Goal: Task Accomplishment & Management: Complete application form

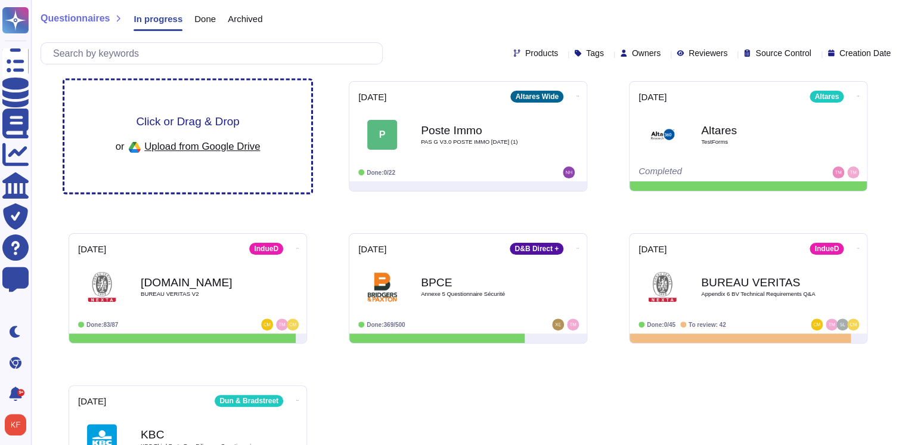
click at [217, 134] on div "Click or Drag & Drop or Upload from Google Drive" at bounding box center [188, 136] width 145 height 41
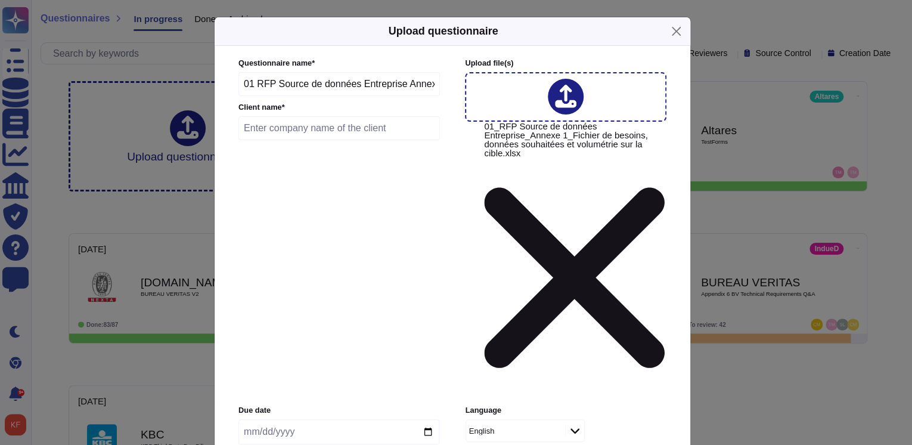
click at [263, 140] on input "text" at bounding box center [339, 128] width 202 height 24
click at [284, 419] on input "date" at bounding box center [338, 431] width 201 height 25
type input "NICKEL"
click at [427, 419] on input "date" at bounding box center [338, 431] width 201 height 25
type input "[DATE]"
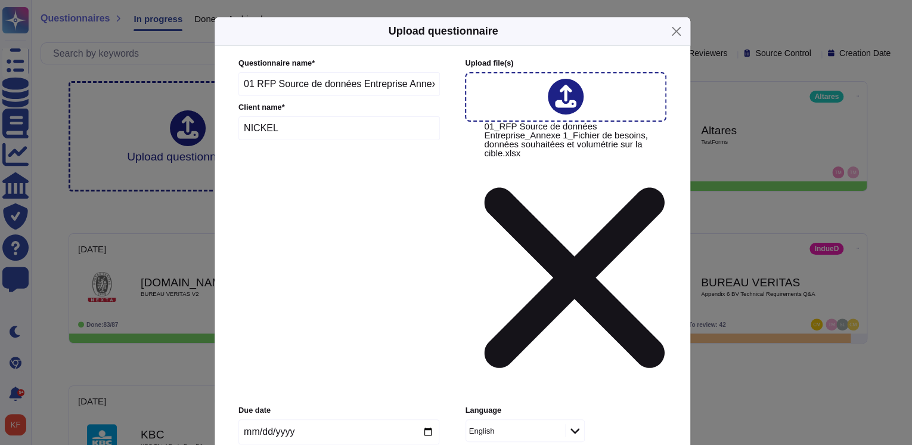
type input "80000"
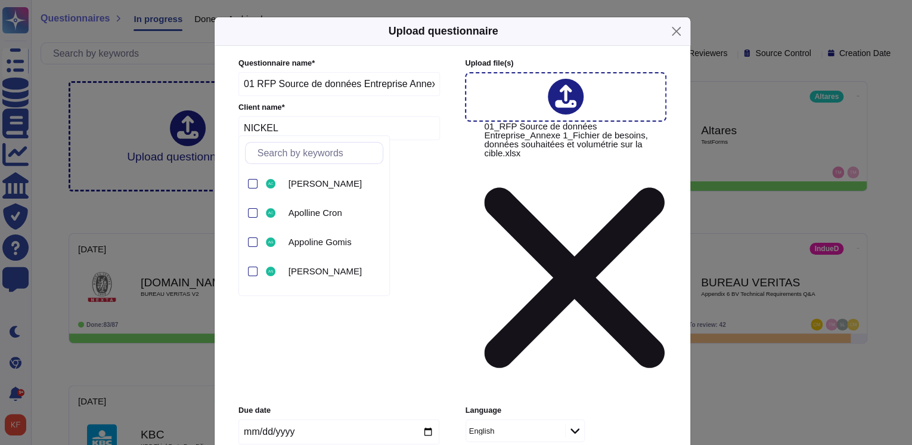
click at [577, 419] on div "English" at bounding box center [525, 430] width 119 height 23
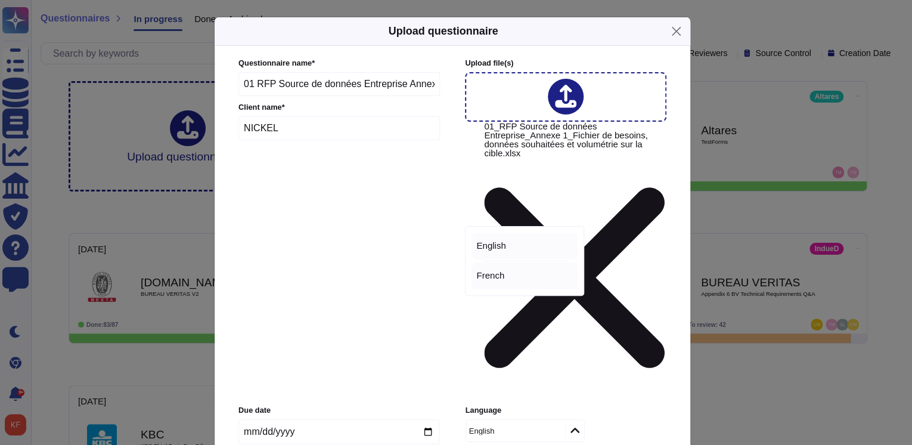
click at [504, 269] on div "French" at bounding box center [525, 275] width 106 height 27
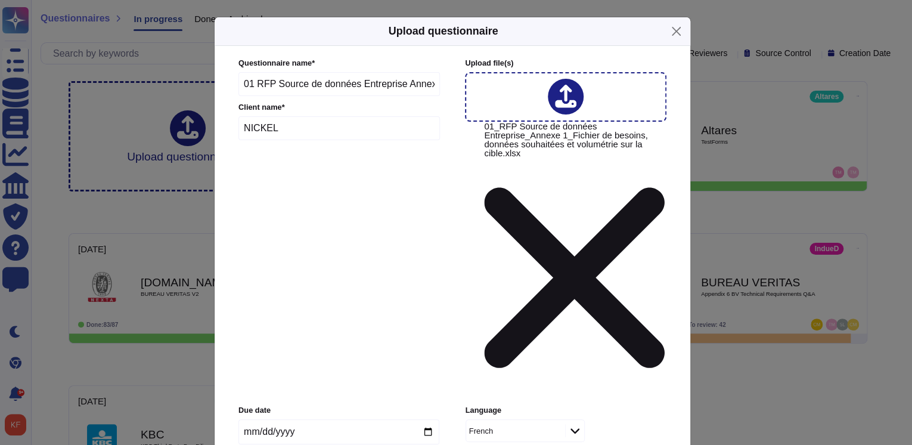
type input "i"
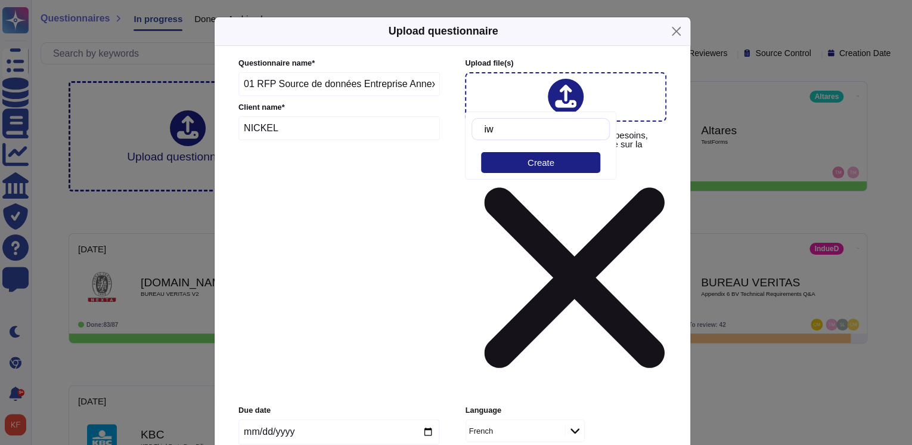
type input "i"
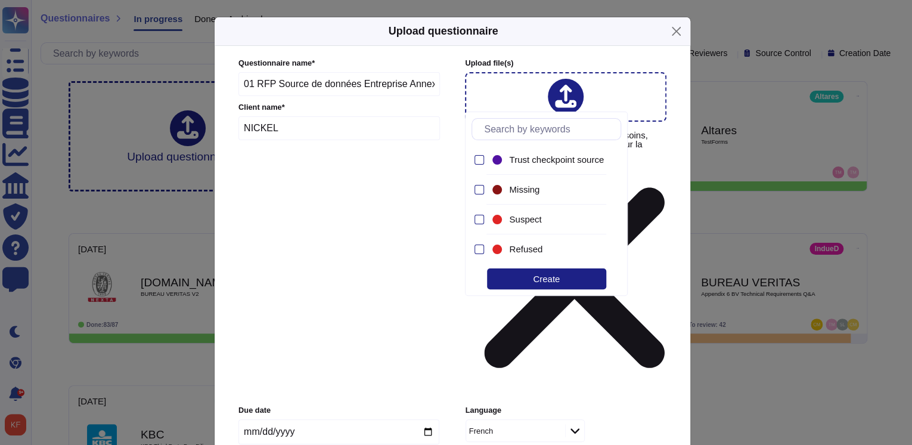
click at [628, 269] on div "Trust checkpoint source Missing Suspect Refused Create" at bounding box center [546, 203] width 163 height 184
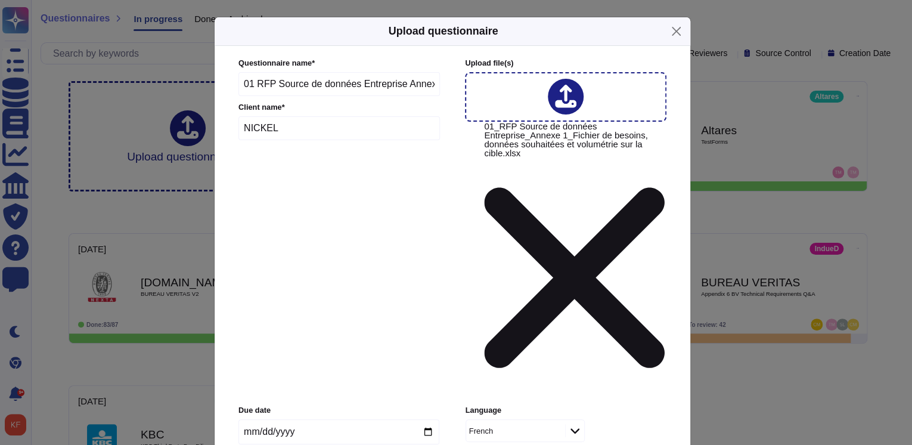
drag, startPoint x: 682, startPoint y: 262, endPoint x: 668, endPoint y: 243, distance: 23.5
click at [677, 258] on div "Questionnaire name * 01 RFP Source de données Entreprise Annexe 1 Fichier de be…" at bounding box center [453, 316] width 476 height 540
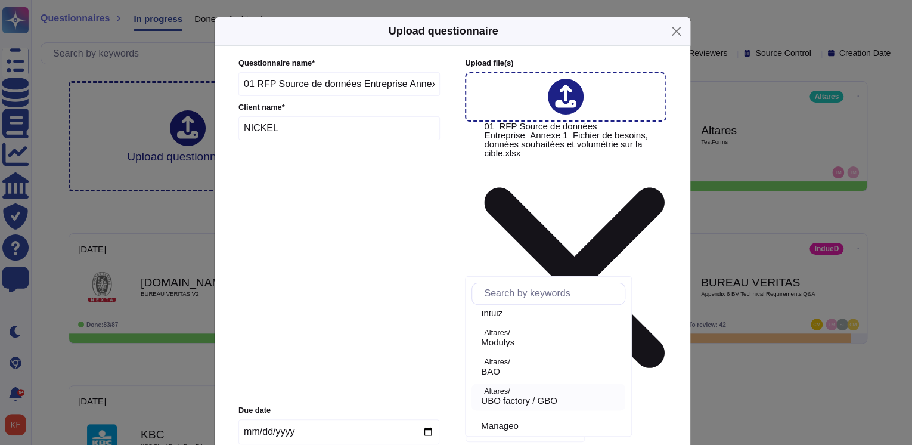
scroll to position [893, 0]
click at [520, 360] on p "Altares/" at bounding box center [552, 361] width 136 height 8
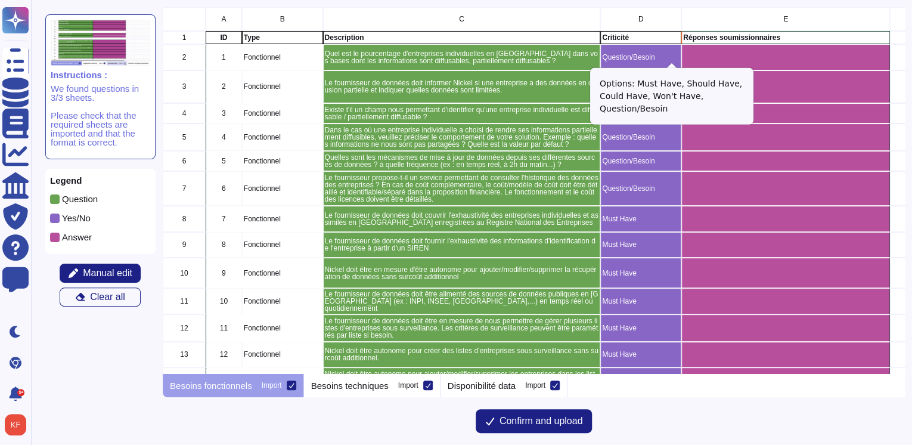
click at [678, 77] on icon "grid" at bounding box center [811, 210] width 267 height 267
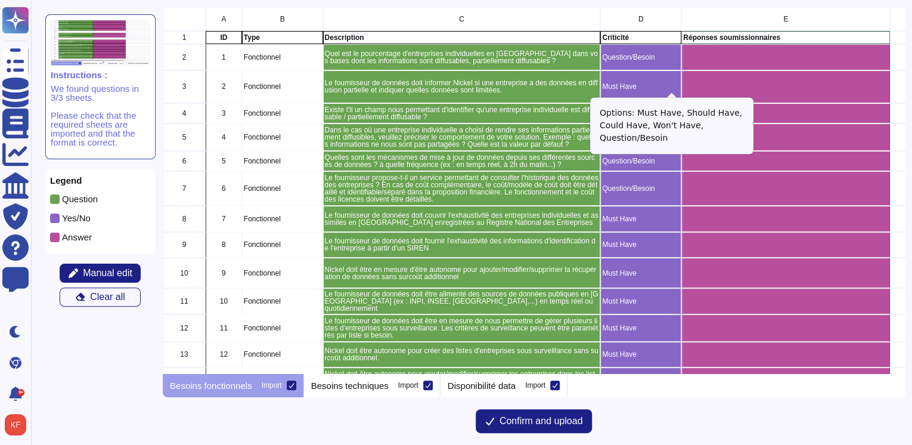
click at [678, 106] on icon "grid" at bounding box center [811, 239] width 267 height 267
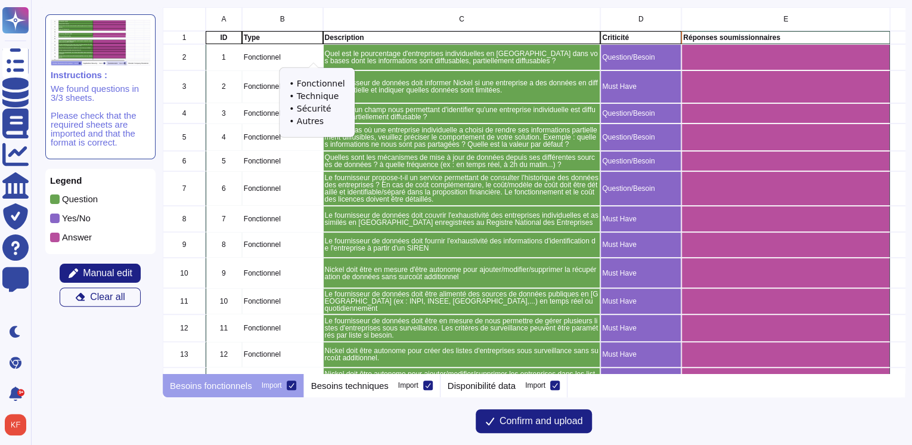
click at [320, 77] on icon "grid" at bounding box center [453, 210] width 267 height 267
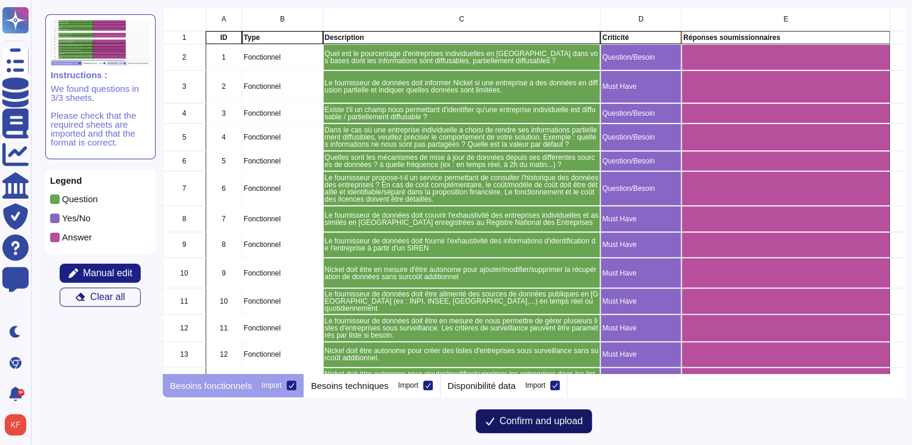
click at [535, 422] on span "Confirm and upload" at bounding box center [541, 421] width 83 height 10
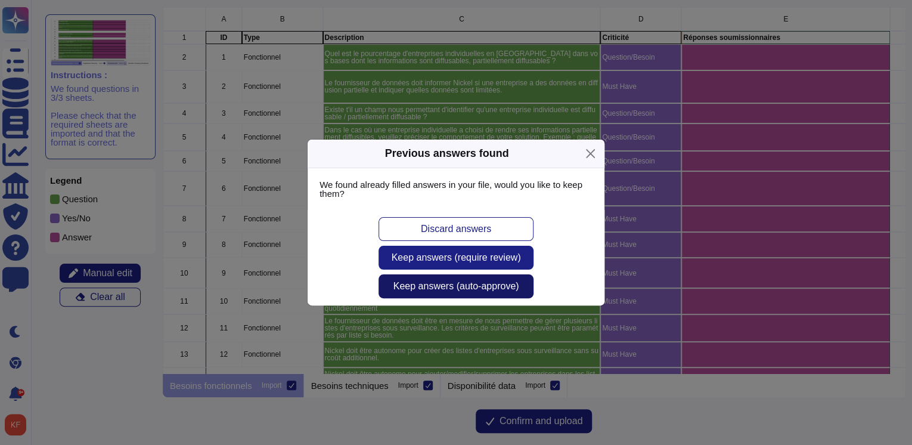
click at [463, 292] on button "Keep answers (auto-approve)" at bounding box center [456, 286] width 155 height 24
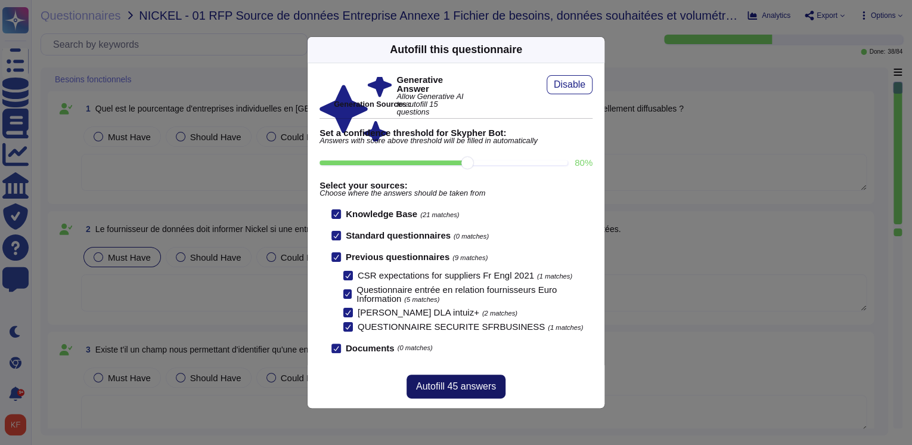
click at [464, 382] on span "Autofill 45 answers" at bounding box center [456, 387] width 80 height 10
click at [464, 379] on div "Autofill 45 answers" at bounding box center [456, 386] width 297 height 43
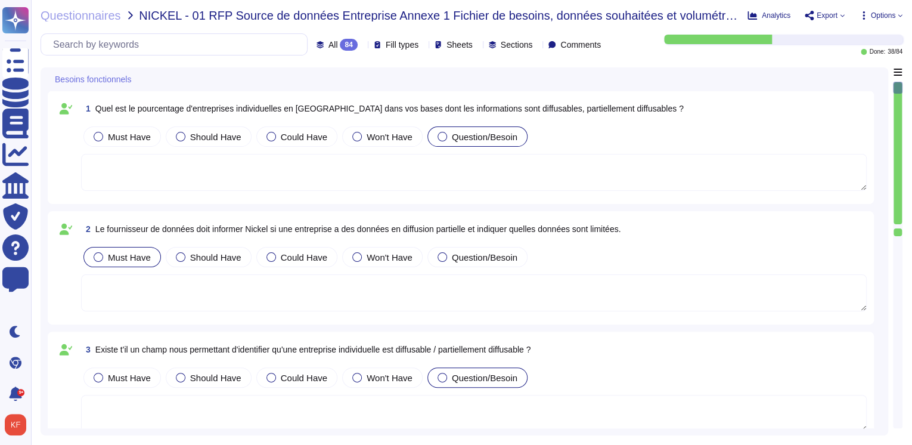
click at [464, 379] on span "Question/Besoin" at bounding box center [485, 378] width 66 height 10
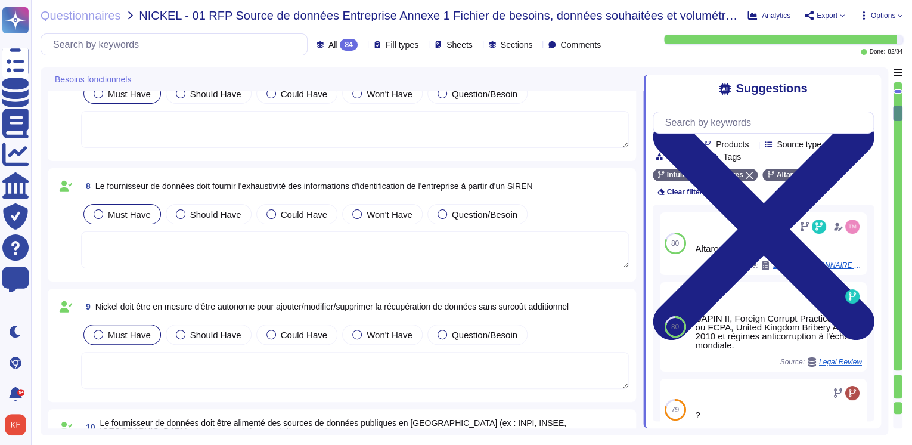
scroll to position [1049, 0]
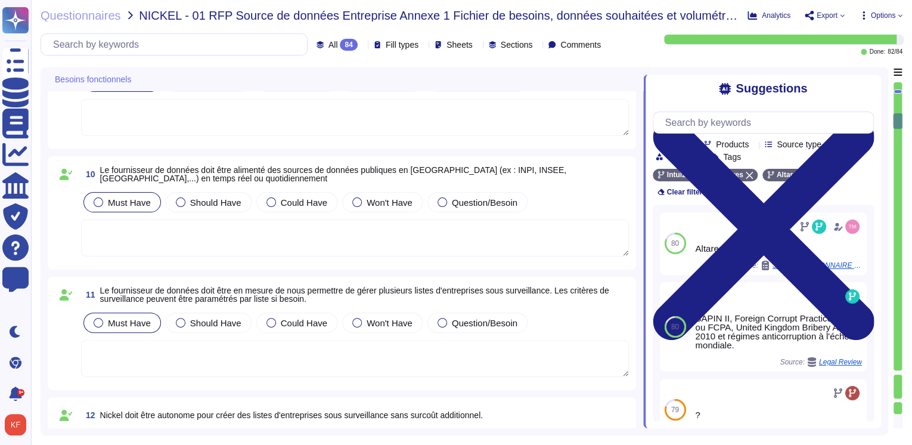
click at [362, 45] on icon at bounding box center [362, 45] width 0 height 0
click at [508, 79] on div "Besoins fonctionnels" at bounding box center [346, 78] width 596 height 23
click at [362, 45] on icon at bounding box center [362, 45] width 0 height 0
click at [544, 79] on div "Besoins fonctionnels" at bounding box center [346, 78] width 596 height 23
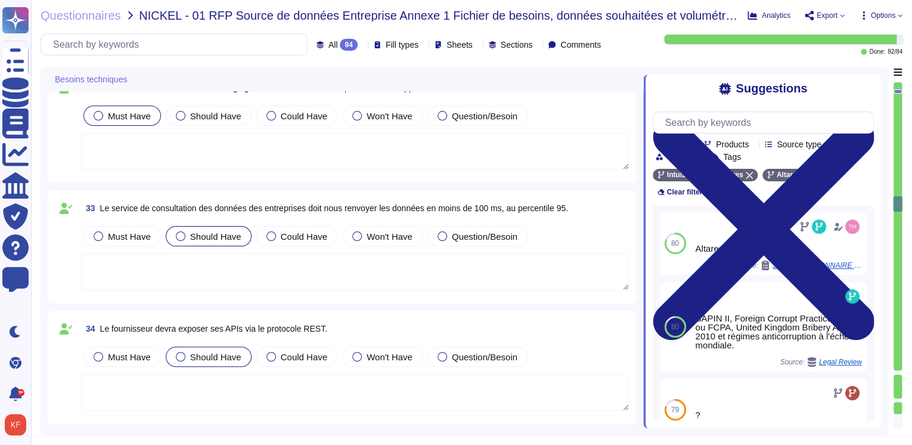
type textarea "Non"
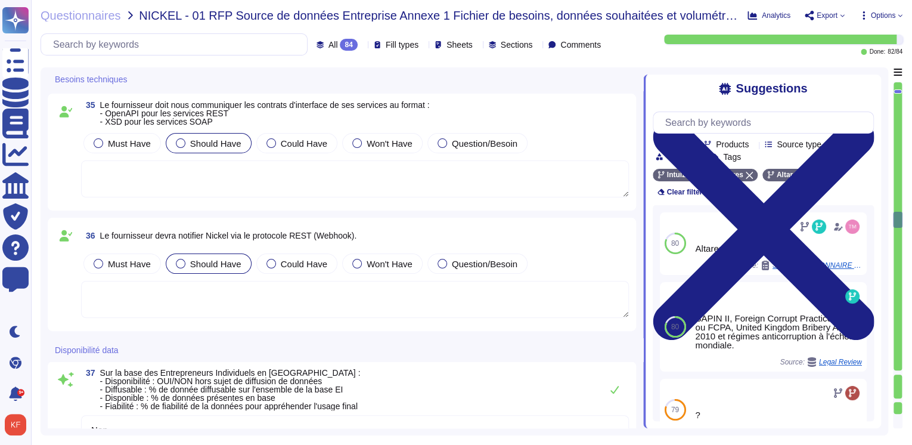
type textarea "Diffusable"
type textarea "OUI (X% sur l'ensemble du périmètre)"
type textarea "[PERSON_NAME][EMAIL_ADDRESS][DOMAIN_NAME]"
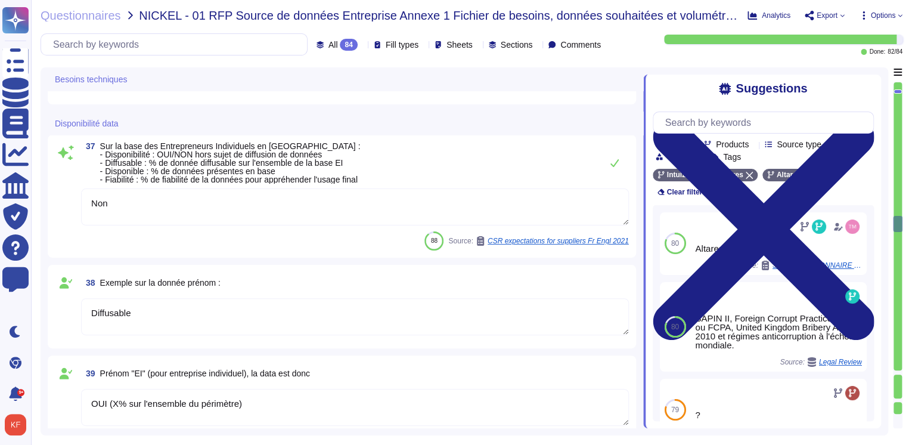
type textarea "[PERSON_NAME][EMAIL_ADDRESS][DOMAIN_NAME]"
type textarea "Le siège social d'Altares est situé au [STREET_ADDRESS][PERSON_NAME]"
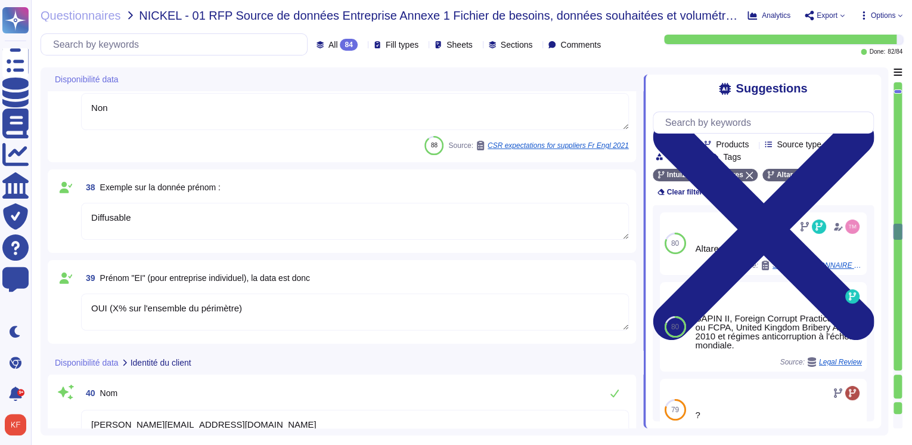
type textarea "[DATE]"
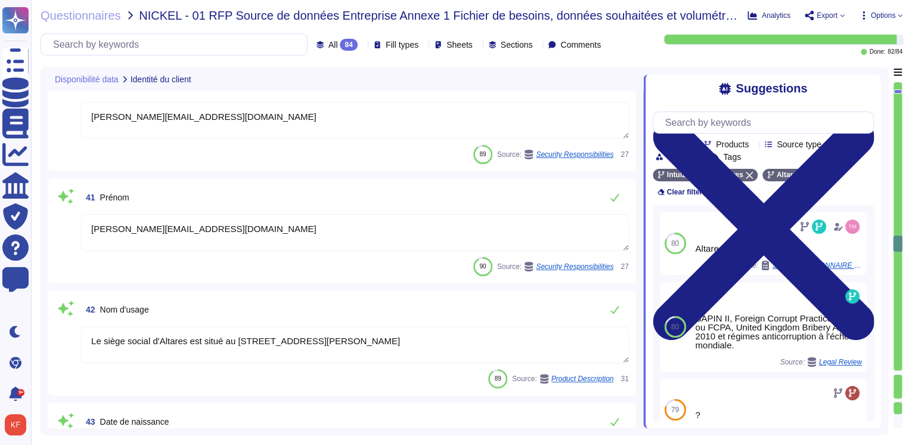
type textarea "Le siège social d'Altares est situé au [STREET_ADDRESS][PERSON_NAME]"
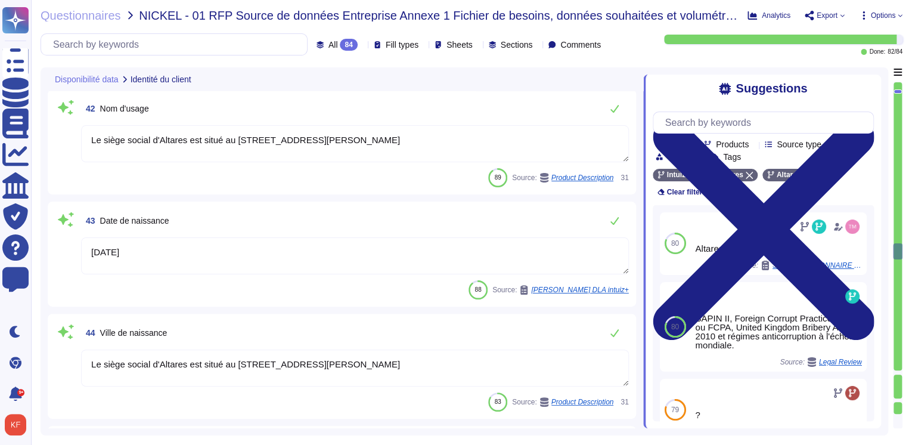
type textarea "À répondre par le service client"
type textarea "Yes"
type textarea "La nationalité de l'entreprise Altares est française, avec son siège social sit…"
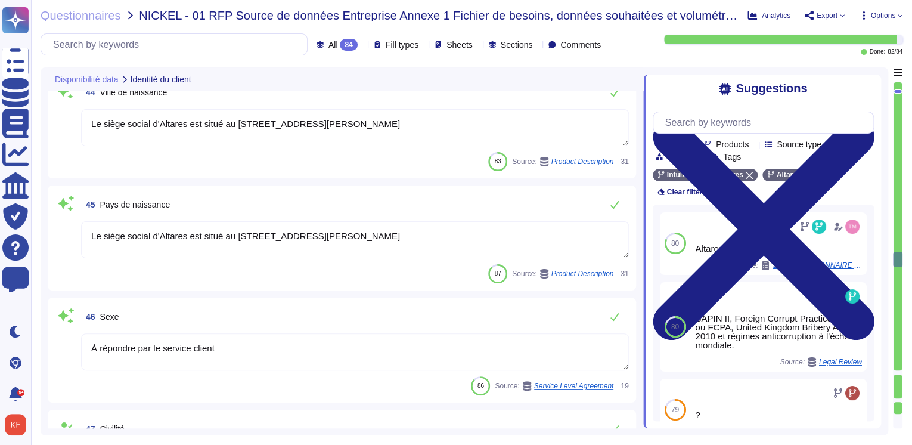
type textarea "Altares D&B"
type textarea "Le siège social d'Altares est situé au [STREET_ADDRESS][PERSON_NAME]"
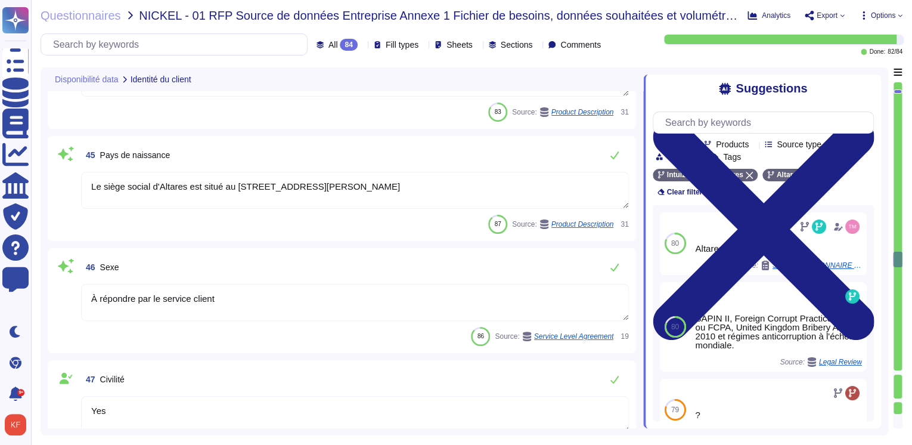
scroll to position [5056, 0]
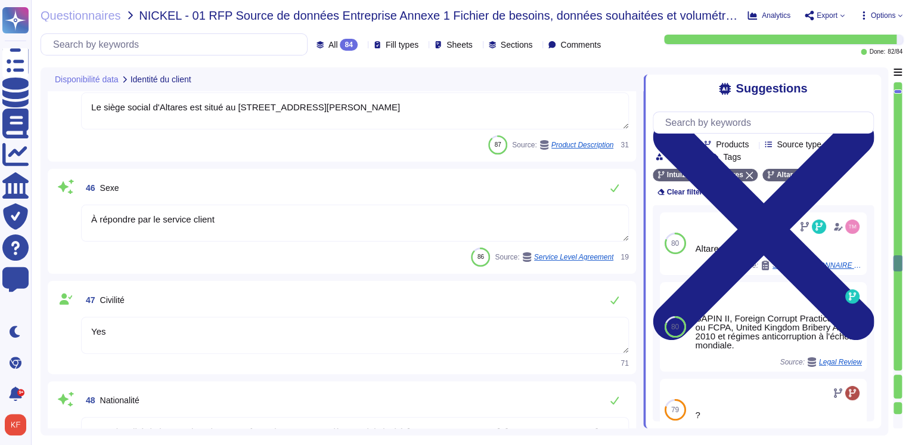
type textarea "@legal"
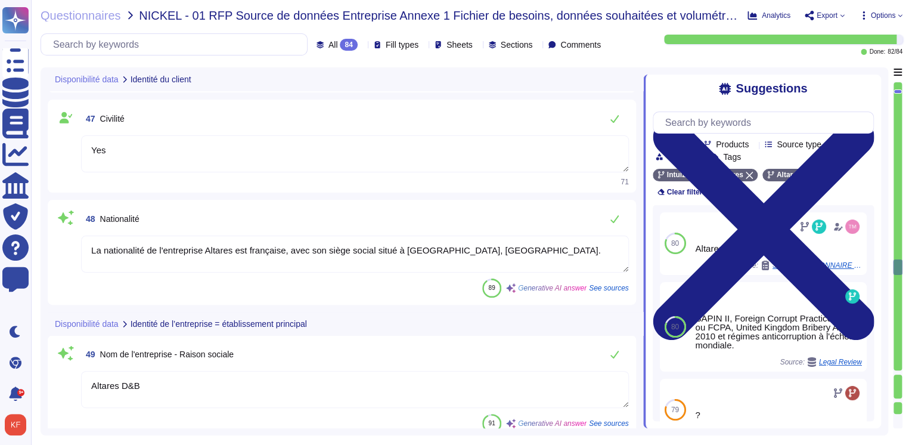
type textarea "Intuiz est fourni sous forme d'application SaaS, y compris en mode plateforme, …"
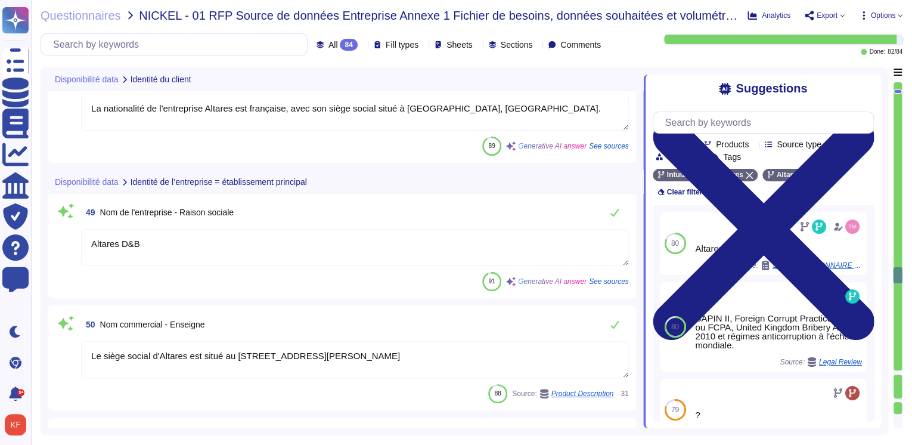
type textarea "Les utilisateurs utilisent un login/un mot de passe pour se connecter sur WebUI…"
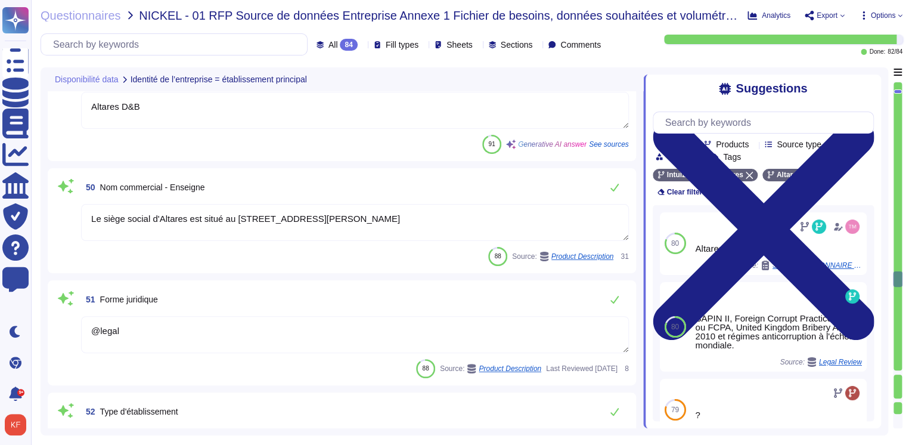
type textarea "Yes"
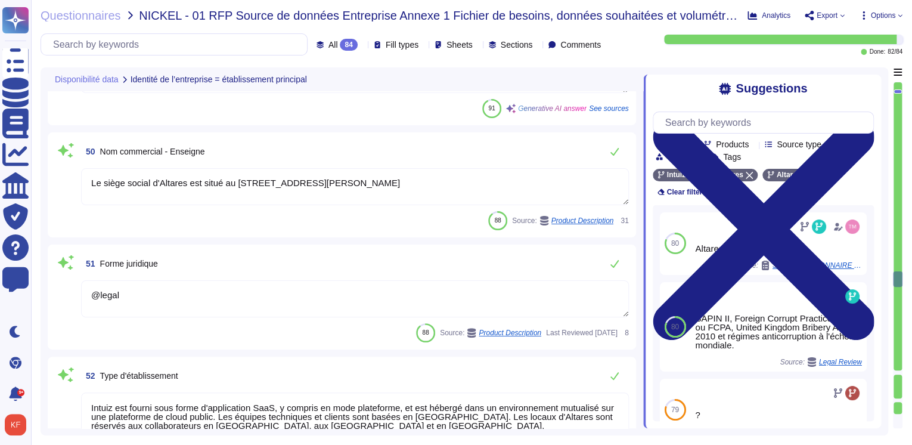
type textarea "API Soap authentifiée (identifiant/mot de passe)"
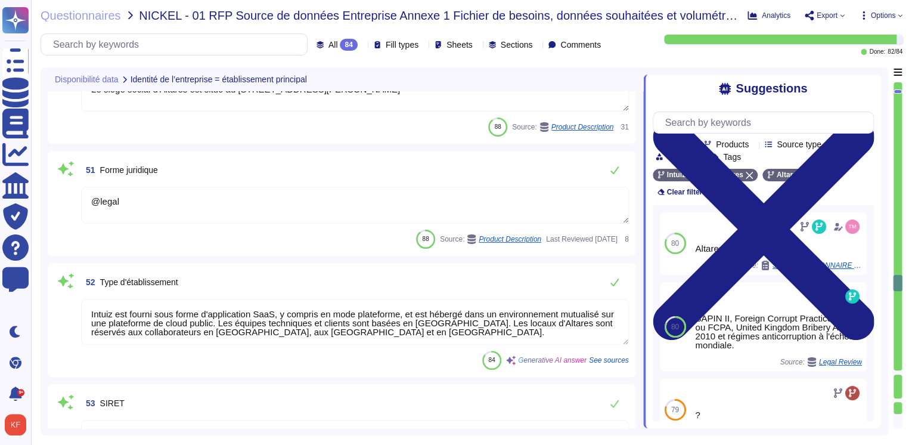
type textarea "969500IX6HA8QKMRBQ19"
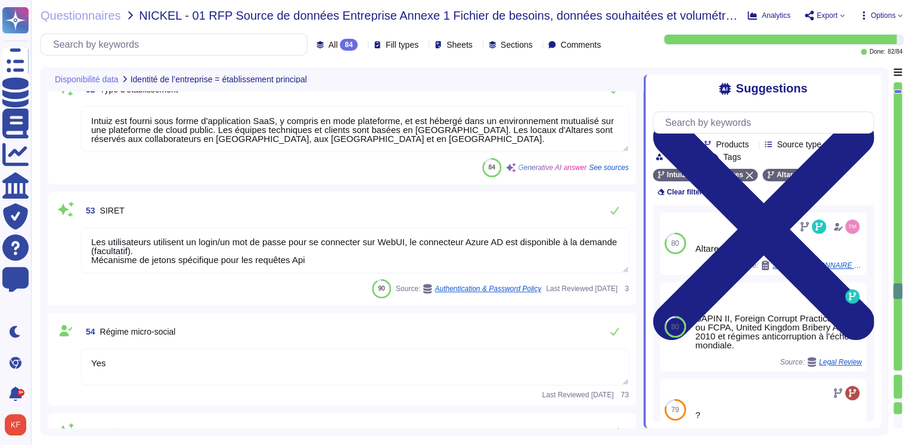
type textarea "L'activité principale déclarée comprend la collecte de données sur les entrepri…"
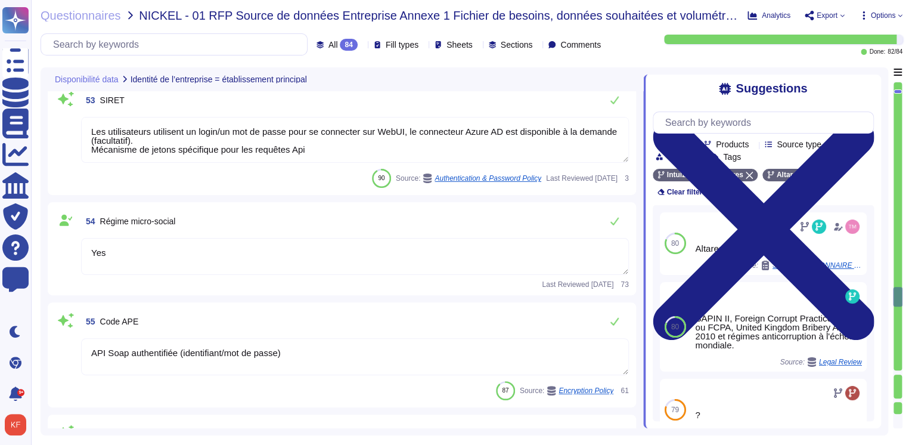
type textarea "Les autres activités couvertes par le BCP incluent : - Service client (CS) - Pr…"
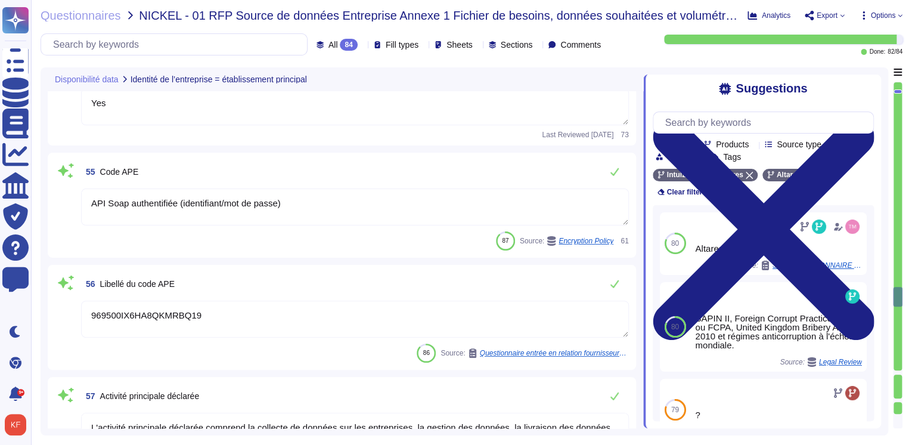
type textarea "Le siège social d'Altares se trouve au 6 Pl. des Degrés, [GEOGRAPHIC_DATA]"
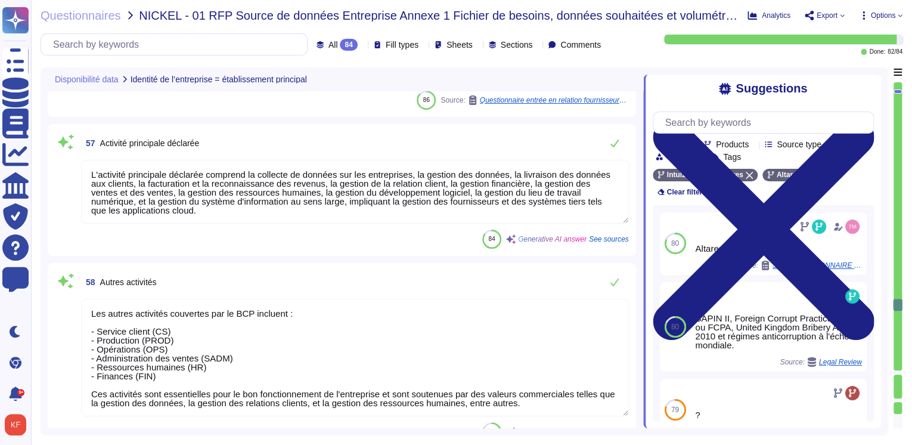
type textarea "L'activité vitale doit redémarrer dans un délai de 4 heures. L'activité critiqu…"
type textarea "La date de fin de la période de référence est le [DATE]. Les données seront eff…"
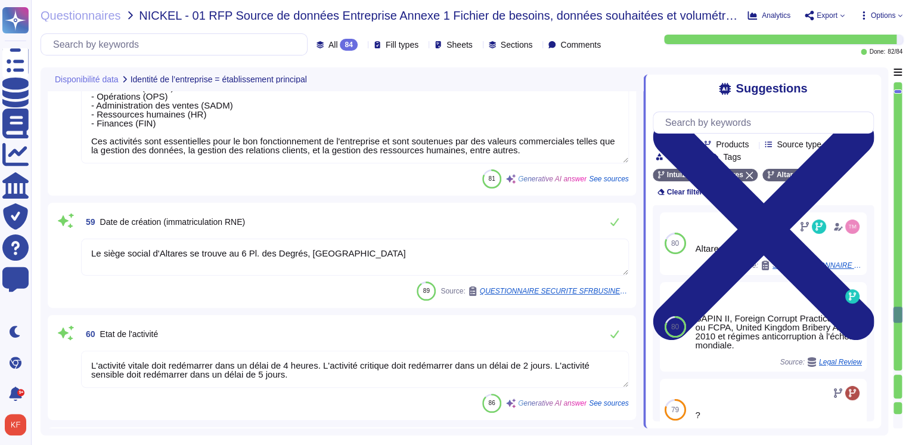
type textarea "L'adresse fiscale de l'entreprise est : Campus Equilibre, [GEOGRAPHIC_DATA], [S…"
type textarea "Intuiz est fourni sous forme d'application SaaS, y compris en mode plateforme (…"
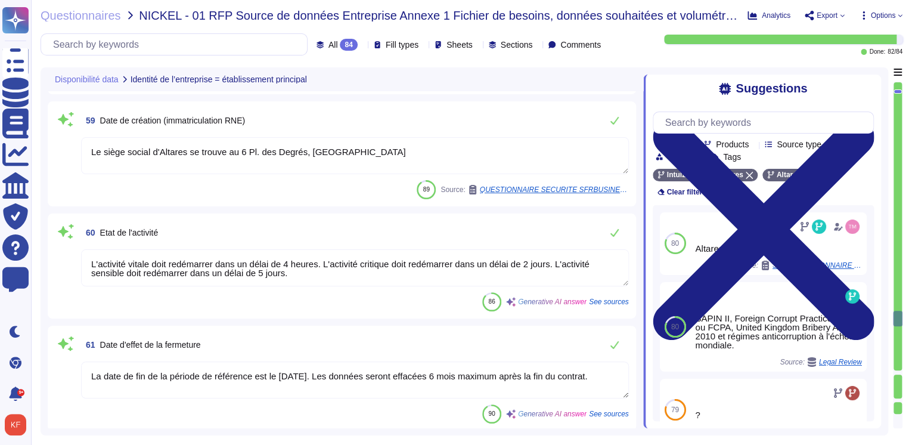
type textarea "Yes"
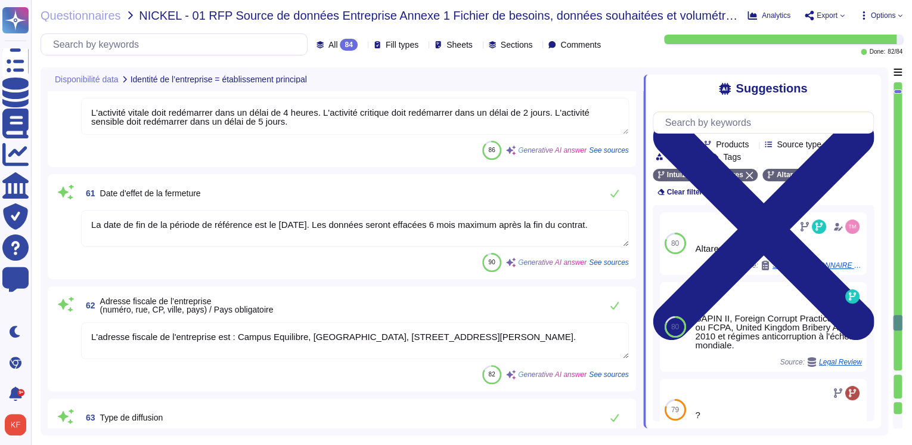
type textarea "Altares - D&B"
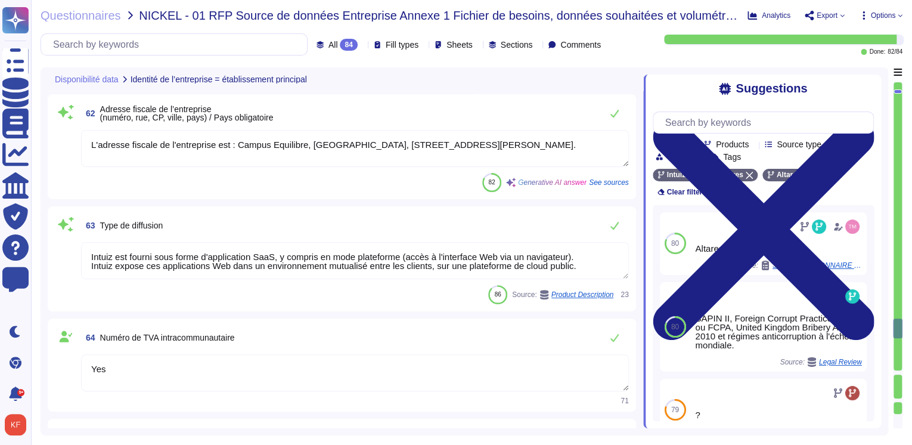
scroll to position [7011, 0]
type textarea "Intuiz est fourni sous forme d'application SaaS, y compris en mode plateforme, …"
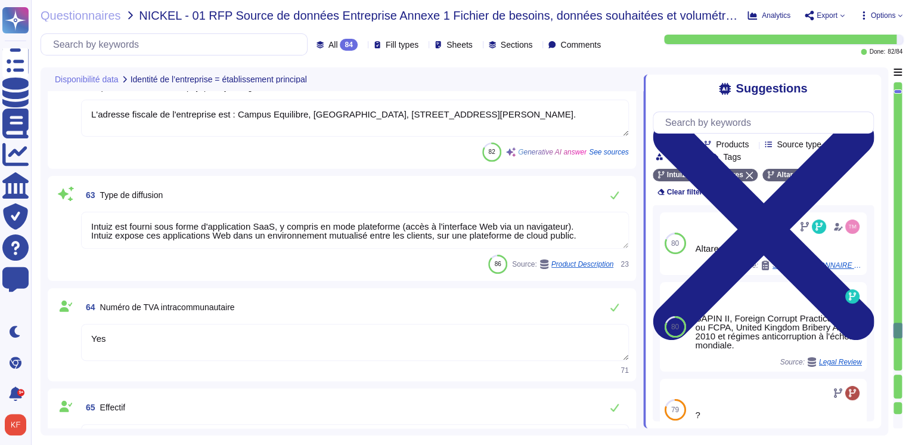
scroll to position [7059, 0]
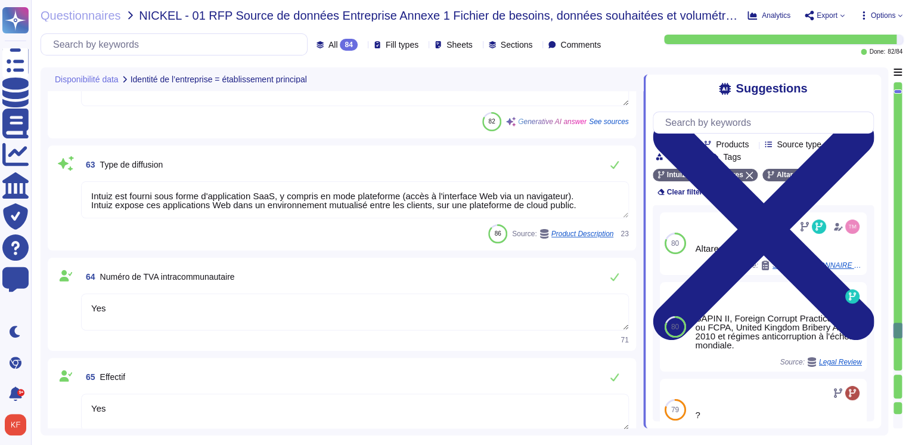
type textarea "L'activité vitale doit redémarrer dans un délai de 4 heures, l'activité critiqu…"
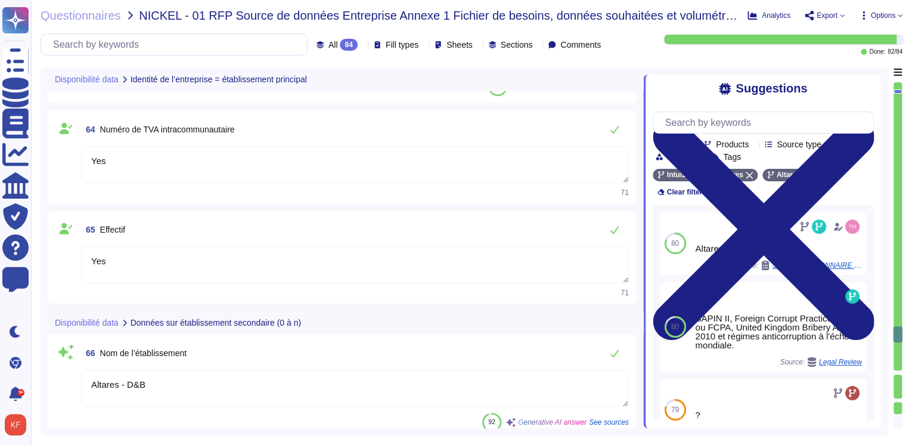
type textarea "Les utilisateurs utilisent un login/un mot de passe pour se connecter sur WebUI…"
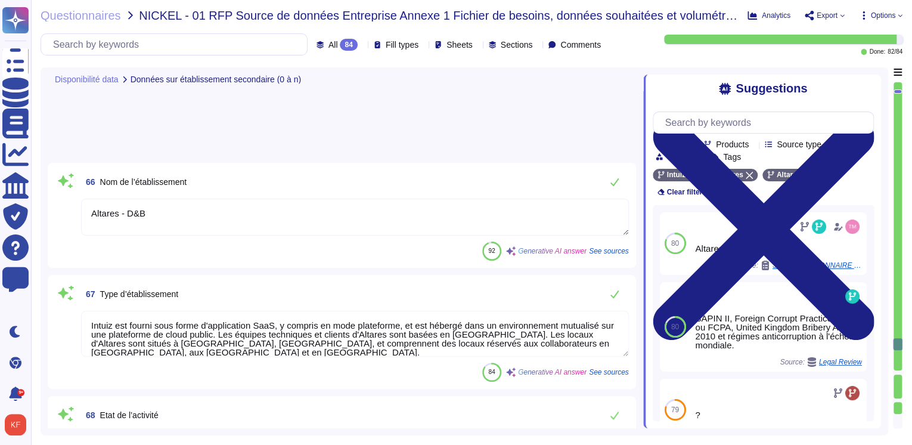
type textarea "API Soap authentifiée (identifiant/mot de passe)"
type textarea "969500IX6HA8QKMRBQ19"
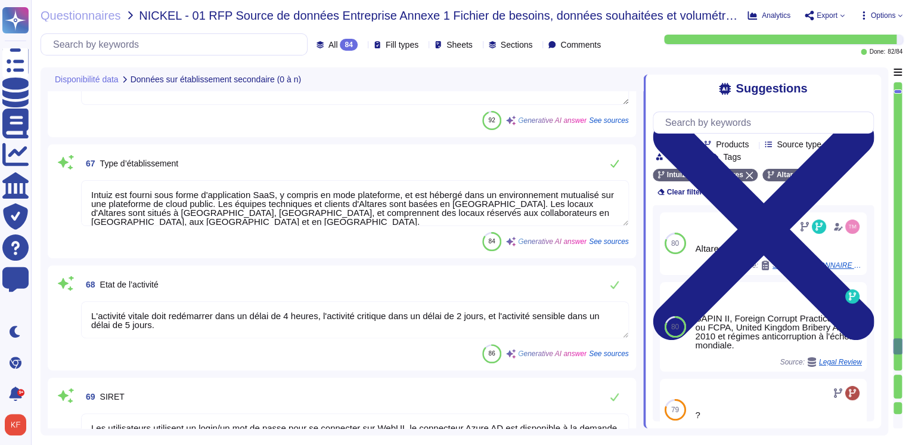
type textarea "Les activités principales couvertes par le BCP incluent le Service Client (CS),…"
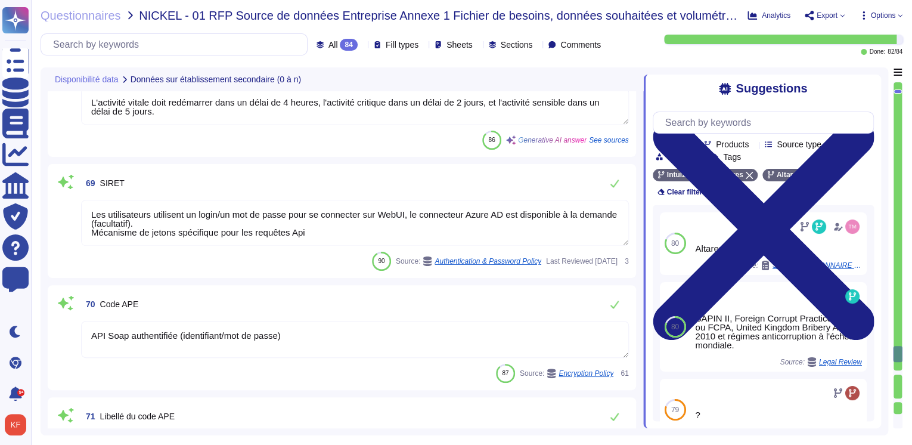
type textarea "Les autres activités couvertes par le BCP incluent : - Service client (CS) - Pr…"
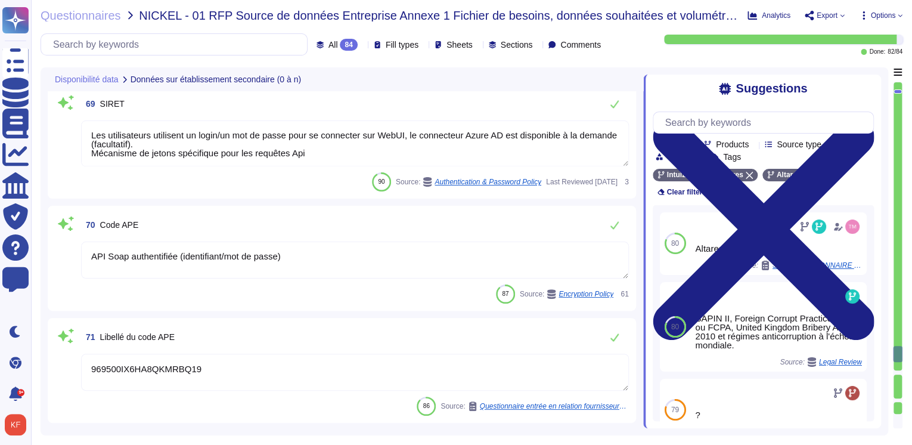
scroll to position [7870, 0]
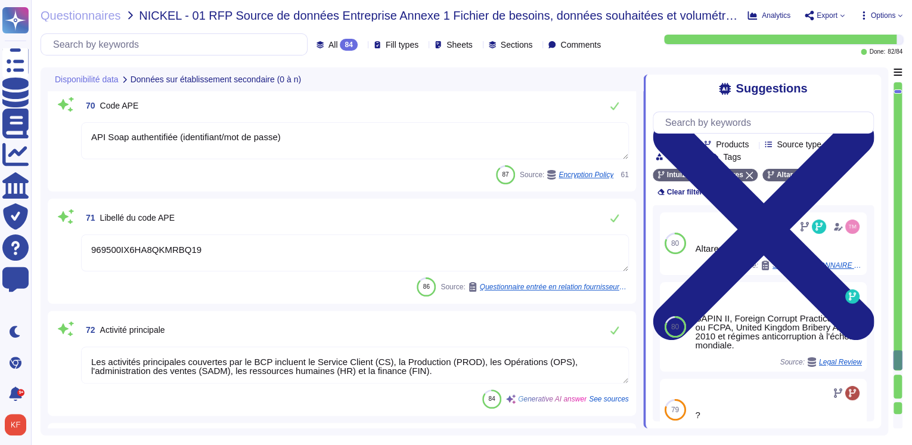
click at [867, 119] on icon at bounding box center [764, 230] width 222 height 222
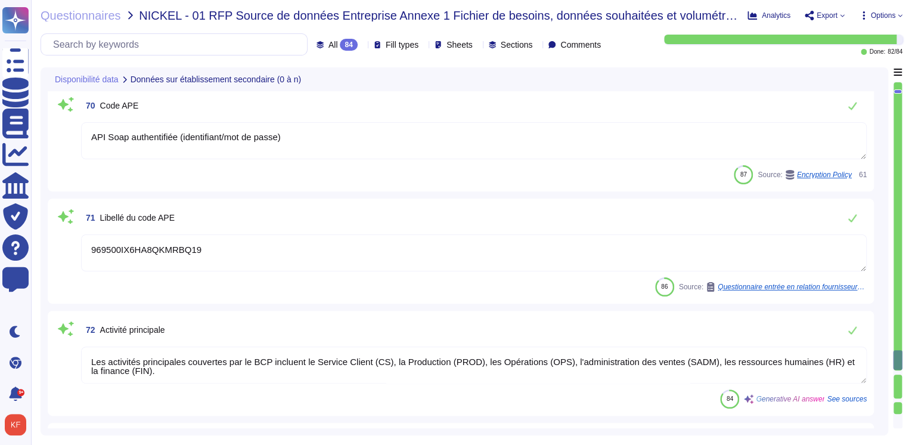
click at [333, 50] on div "All 84" at bounding box center [340, 45] width 46 height 12
click at [333, 49] on div "All 84" at bounding box center [340, 45] width 46 height 12
click at [309, 103] on span "To do" at bounding box center [306, 105] width 22 height 11
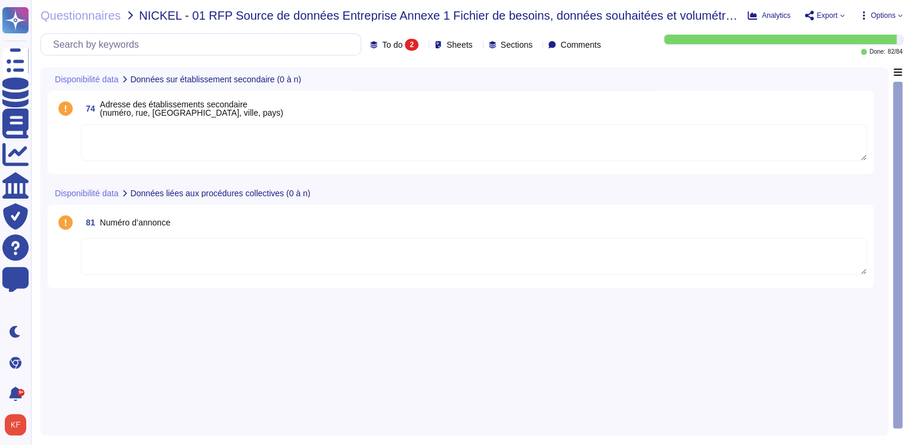
click at [150, 134] on textarea at bounding box center [474, 142] width 786 height 37
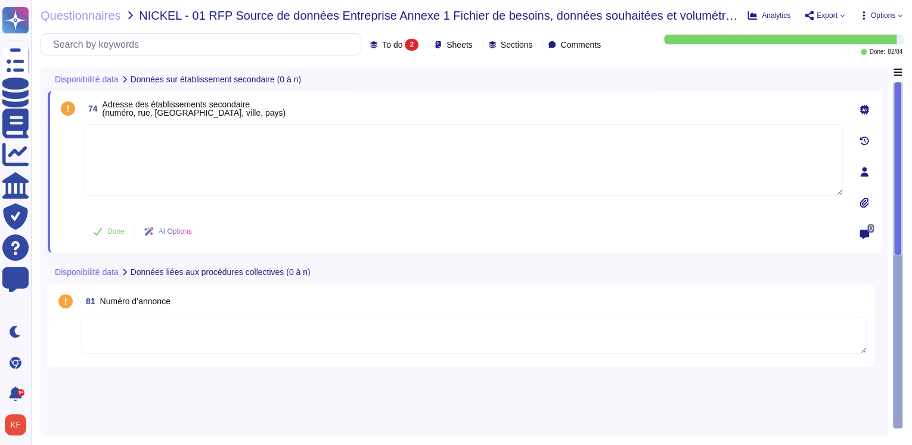
click at [150, 134] on textarea at bounding box center [463, 160] width 760 height 72
click at [145, 334] on textarea at bounding box center [474, 335] width 786 height 37
type textarea "..."
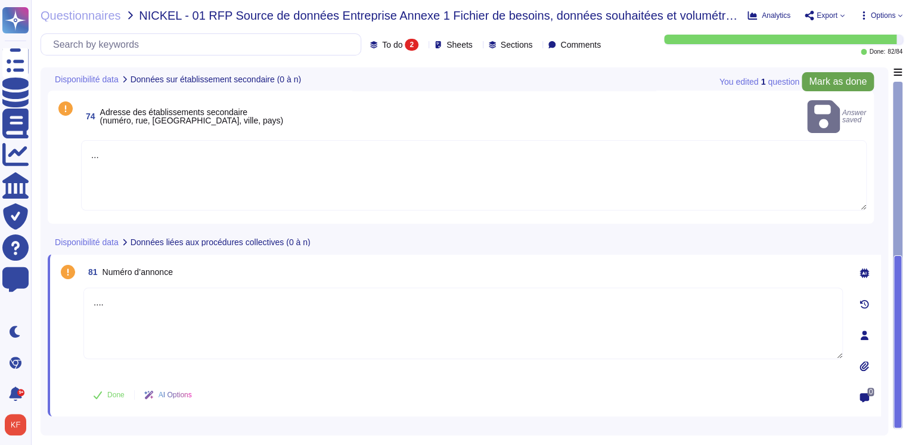
click at [847, 79] on span "Mark as done" at bounding box center [838, 82] width 58 height 10
type textarea "...."
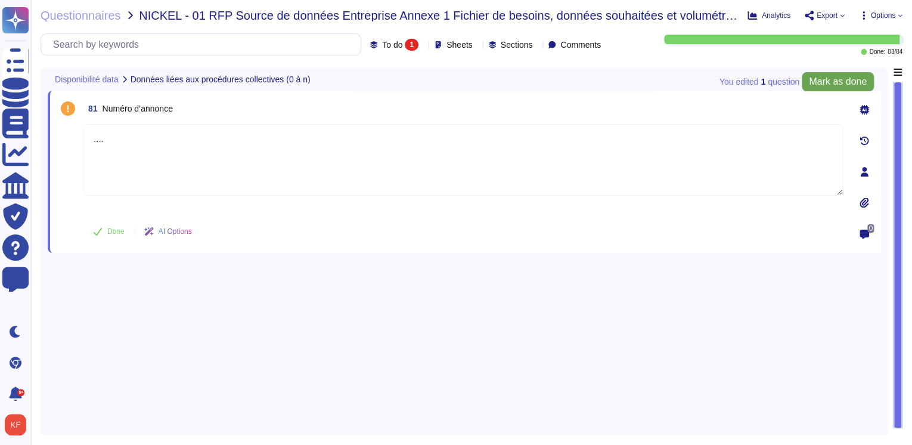
type textarea "...."
click at [847, 79] on span "Mark as done" at bounding box center [838, 82] width 58 height 10
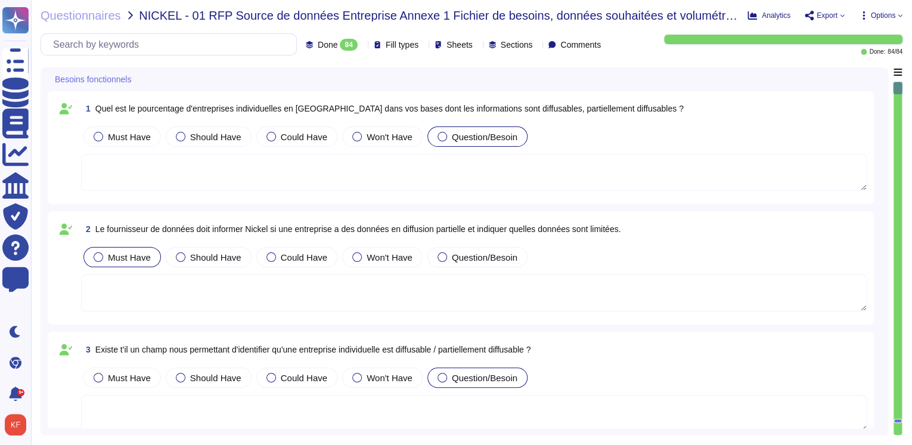
click at [362, 45] on icon at bounding box center [362, 45] width 0 height 0
click at [500, 76] on div "Besoins fonctionnels" at bounding box center [381, 78] width 667 height 23
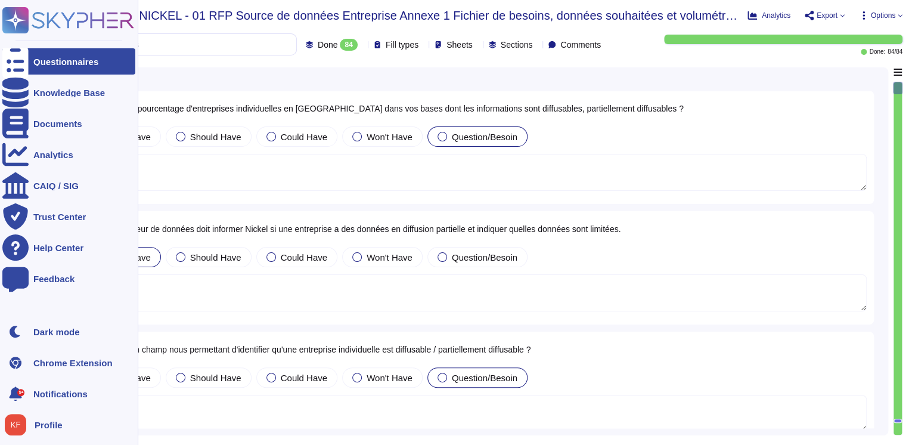
click at [78, 51] on div "Questionnaires" at bounding box center [68, 61] width 133 height 26
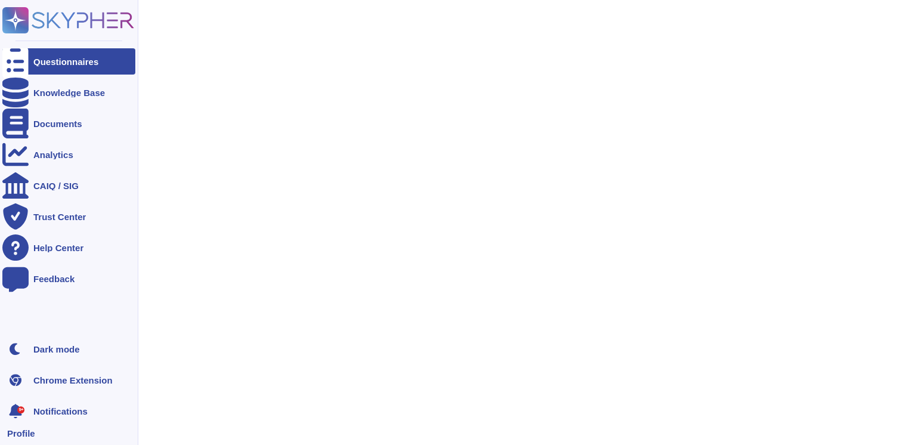
click at [78, 51] on div "Questionnaires" at bounding box center [68, 61] width 133 height 26
click at [79, 55] on div "Questionnaires" at bounding box center [68, 61] width 133 height 26
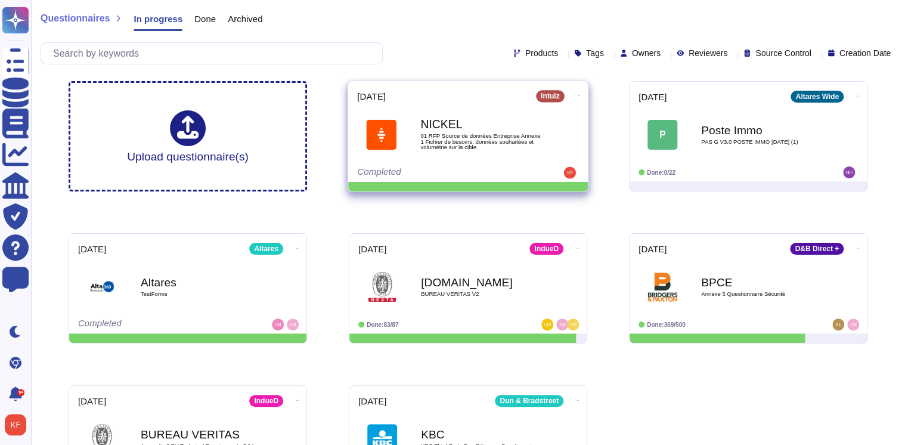
click at [496, 146] on span "01 RFP Source de données Entreprise Annexe 1 Fichier de besoins, données souhai…" at bounding box center [480, 141] width 120 height 17
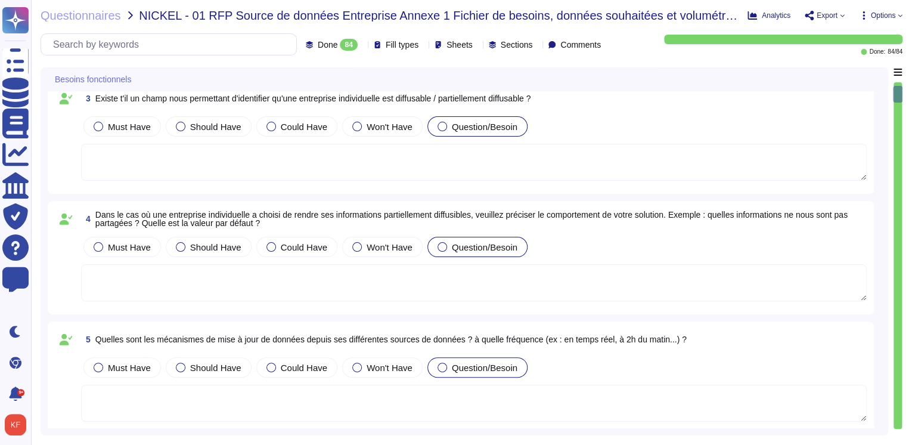
scroll to position [238, 0]
